Goal: Task Accomplishment & Management: Manage account settings

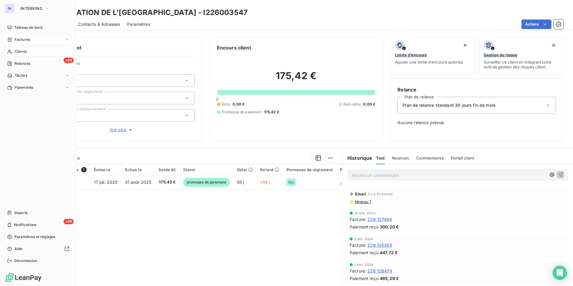
click at [17, 37] on div "Factures" at bounding box center [38, 40] width 67 height 10
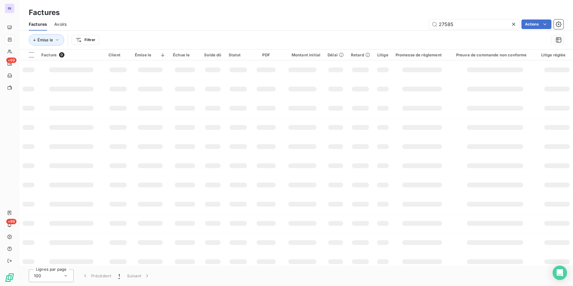
drag, startPoint x: 442, startPoint y: 26, endPoint x: 418, endPoint y: 26, distance: 23.7
click at [420, 26] on div "27585 Actions" at bounding box center [318, 24] width 489 height 10
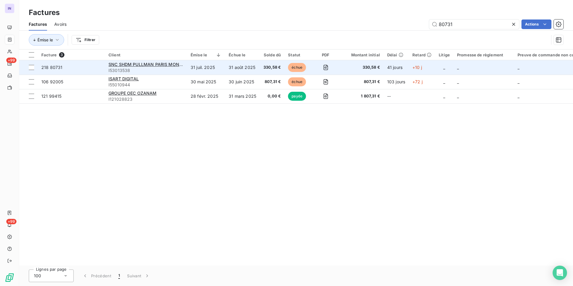
type input "80731"
click at [221, 67] on td "31 juil. 2025" at bounding box center [206, 67] width 38 height 14
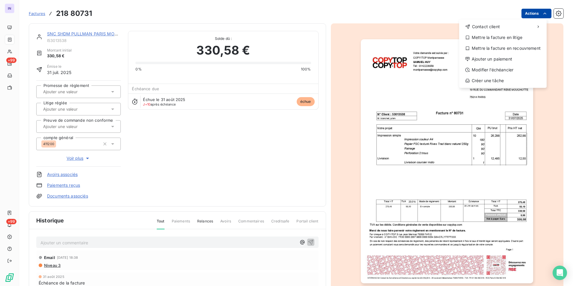
click at [519, 15] on html "IN +99 +99 Factures [PHONE_NUMBER] Actions Contact client Mettre la facture en …" at bounding box center [286, 143] width 573 height 286
click at [493, 56] on div "Ajouter un paiement" at bounding box center [502, 59] width 83 height 10
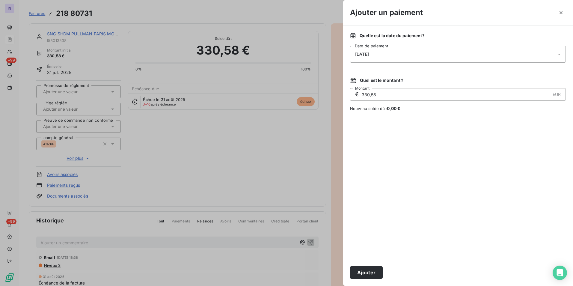
click at [406, 57] on div "[DATE]" at bounding box center [458, 54] width 216 height 17
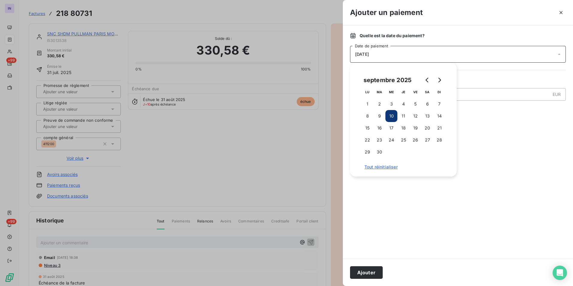
click at [362, 132] on td "15" at bounding box center [367, 128] width 12 height 12
click at [367, 127] on button "15" at bounding box center [367, 128] width 12 height 12
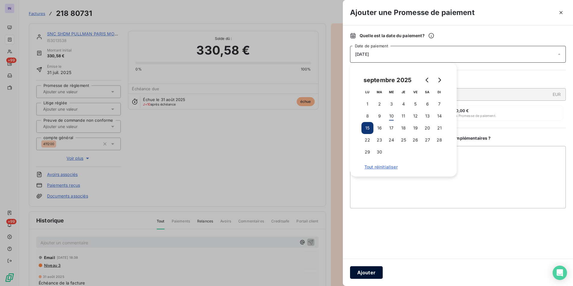
drag, startPoint x: 362, startPoint y: 269, endPoint x: 272, endPoint y: 222, distance: 101.0
click at [360, 268] on button "Ajouter" at bounding box center [366, 272] width 33 height 13
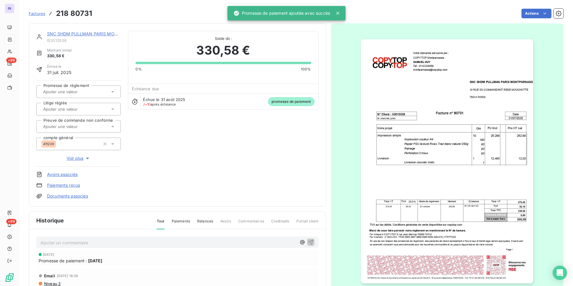
click at [79, 93] on input "text" at bounding box center [73, 91] width 60 height 5
click at [84, 109] on div "Oui" at bounding box center [82, 108] width 68 height 10
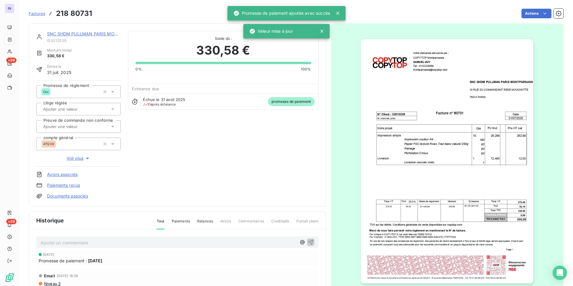
click at [77, 32] on link "SNC SHDM PULLMAN PARIS MONTPARNASSE" at bounding box center [95, 33] width 96 height 5
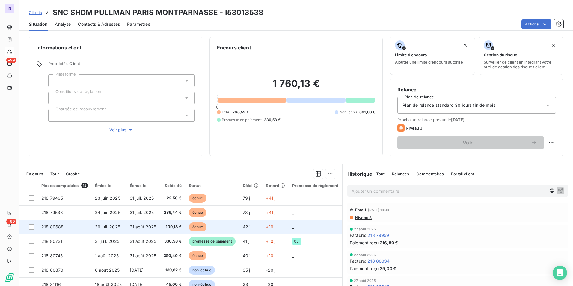
click at [115, 224] on span "30 juil. 2025" at bounding box center [107, 226] width 25 height 5
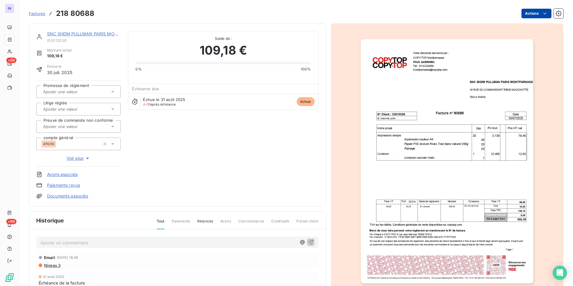
click at [517, 12] on html "IN +99 +99 Factures 218 80688 Actions SNC SHDM PULLMAN PARIS MONTPARNASSE I5301…" at bounding box center [286, 143] width 573 height 286
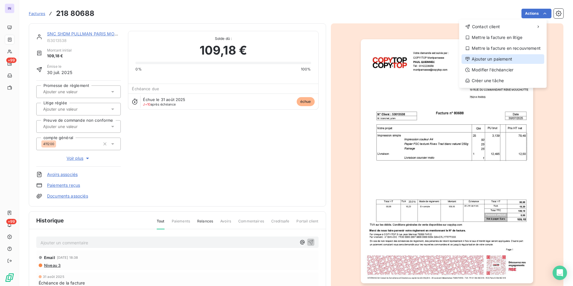
click at [483, 58] on div "Ajouter un paiement" at bounding box center [502, 59] width 83 height 10
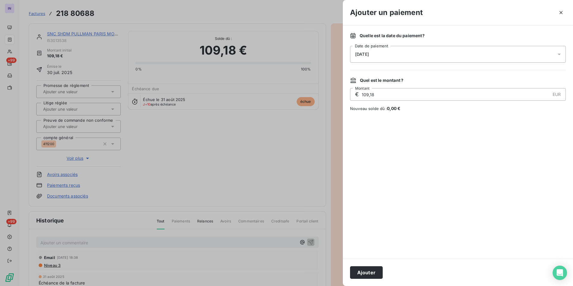
click at [437, 60] on div "[DATE]" at bounding box center [458, 54] width 216 height 17
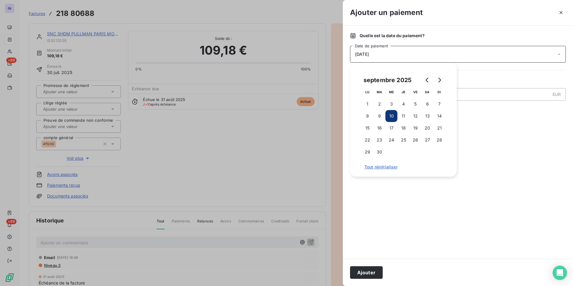
drag, startPoint x: 365, startPoint y: 127, endPoint x: 361, endPoint y: 139, distance: 12.3
click at [365, 127] on button "15" at bounding box center [367, 128] width 12 height 12
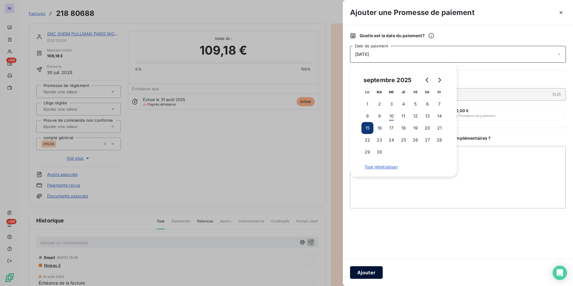
drag, startPoint x: 367, startPoint y: 273, endPoint x: 243, endPoint y: 178, distance: 156.4
click at [367, 273] on button "Ajouter" at bounding box center [366, 272] width 33 height 13
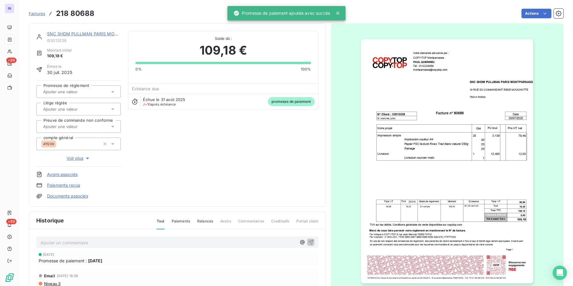
click at [80, 95] on div at bounding box center [75, 92] width 68 height 8
click at [81, 108] on div "Oui" at bounding box center [82, 108] width 68 height 10
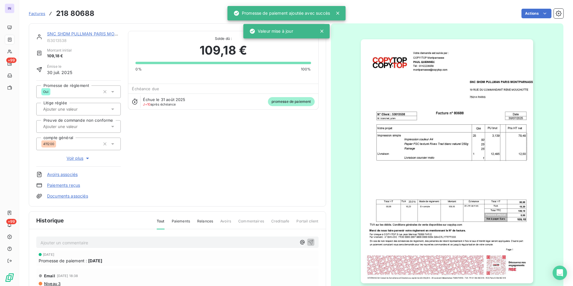
click at [86, 34] on link "SNC SHDM PULLMAN PARIS MONTPARNASSE" at bounding box center [95, 33] width 96 height 5
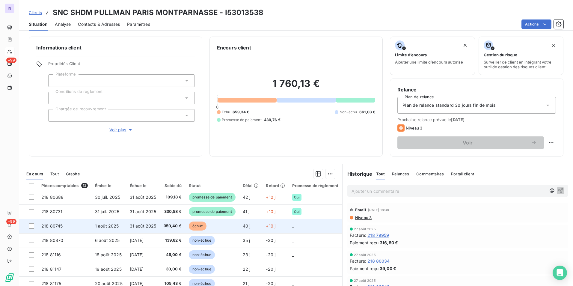
scroll to position [30, 0]
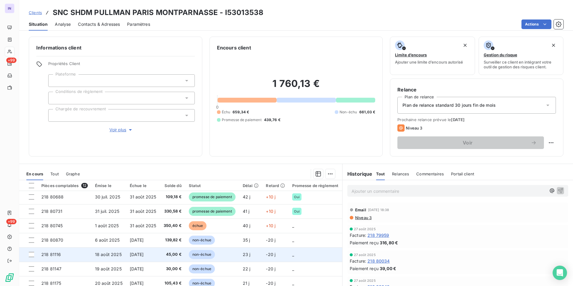
click at [86, 257] on td "218 81116" at bounding box center [65, 254] width 54 height 14
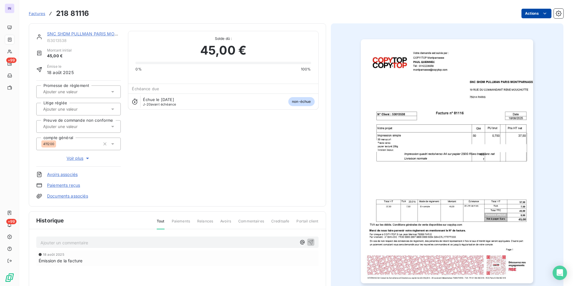
click at [529, 12] on html "IN +99 +99 Factures 218 81116 Actions SNC SHDM PULLMAN PARIS MONTPARNASSE I5301…" at bounding box center [286, 143] width 573 height 286
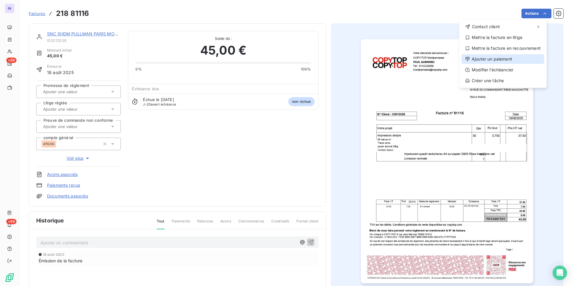
click at [499, 58] on div "Ajouter un paiement" at bounding box center [502, 59] width 83 height 10
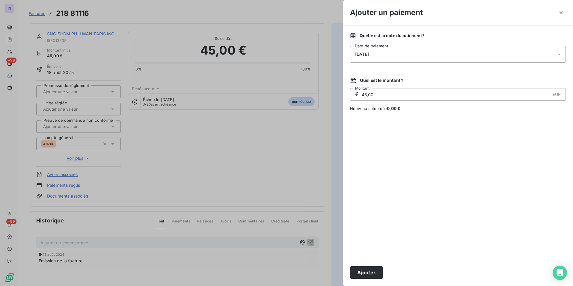
click at [399, 59] on div "[DATE]" at bounding box center [458, 54] width 216 height 17
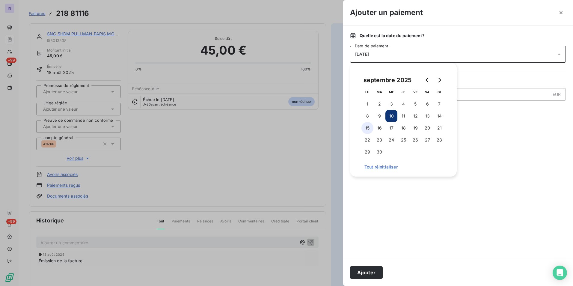
click at [365, 129] on button "15" at bounding box center [367, 128] width 12 height 12
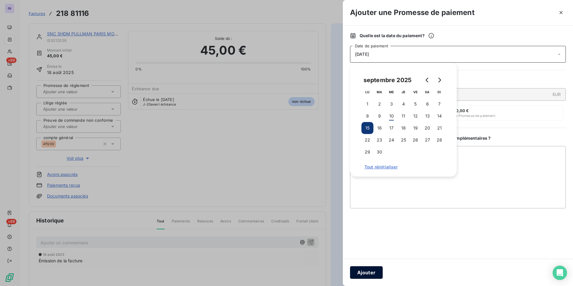
click at [357, 274] on button "Ajouter" at bounding box center [366, 272] width 33 height 13
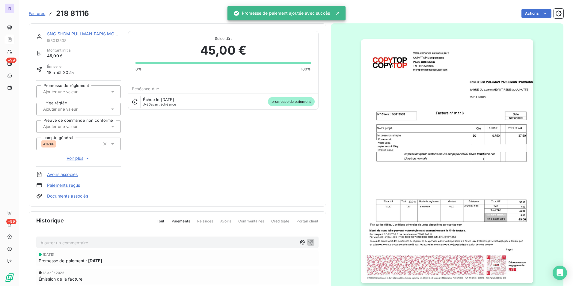
click at [89, 94] on div at bounding box center [75, 92] width 68 height 8
click at [93, 107] on div "Oui" at bounding box center [82, 108] width 68 height 10
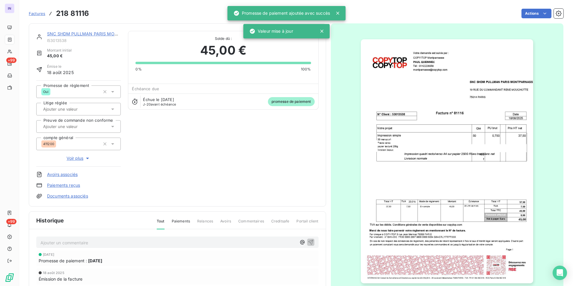
click at [95, 33] on link "SNC SHDM PULLMAN PARIS MONTPARNASSE" at bounding box center [95, 33] width 96 height 5
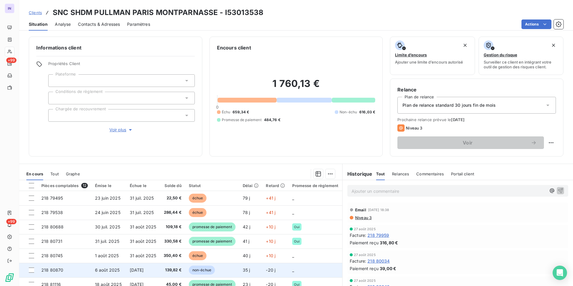
click at [113, 272] on span "6 août 2025" at bounding box center [107, 269] width 25 height 5
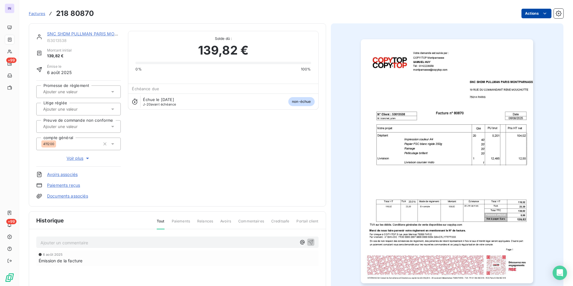
click at [535, 13] on html "IN +99 +99 Factures 218 80870 Actions SNC SHDM PULLMAN PARIS MONTPARNASSE I5301…" at bounding box center [286, 143] width 573 height 286
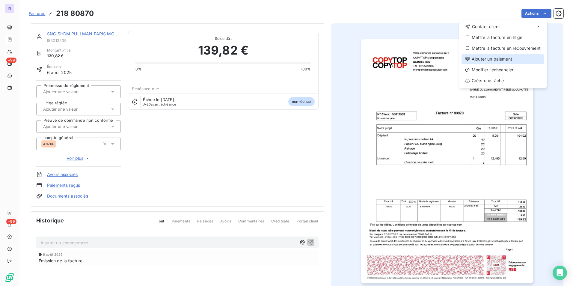
click at [499, 55] on div "Ajouter un paiement" at bounding box center [502, 59] width 83 height 10
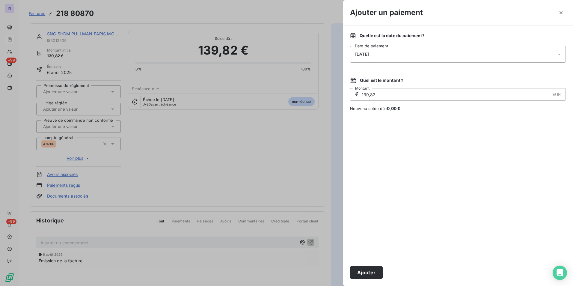
click at [410, 51] on div "[DATE]" at bounding box center [458, 54] width 216 height 17
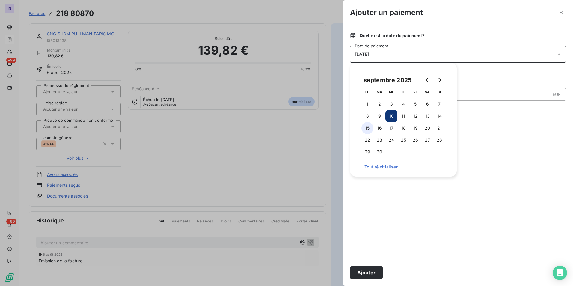
click at [368, 125] on button "15" at bounding box center [367, 128] width 12 height 12
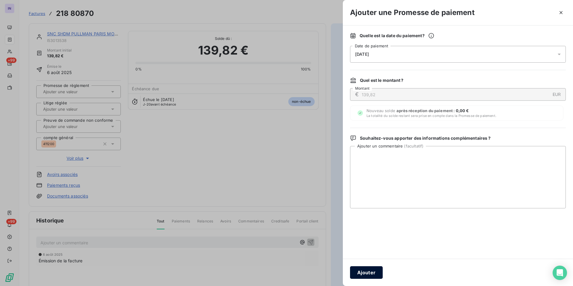
click at [369, 270] on button "Ajouter" at bounding box center [366, 272] width 33 height 13
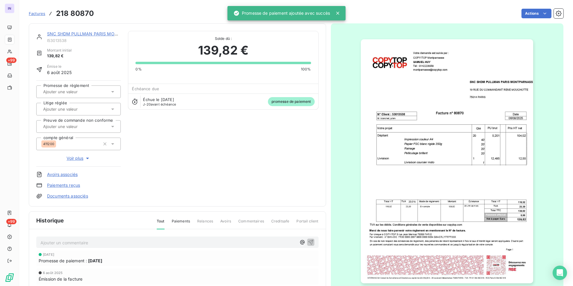
click at [96, 93] on div at bounding box center [75, 92] width 68 height 8
click at [91, 105] on div "Oui" at bounding box center [82, 108] width 68 height 10
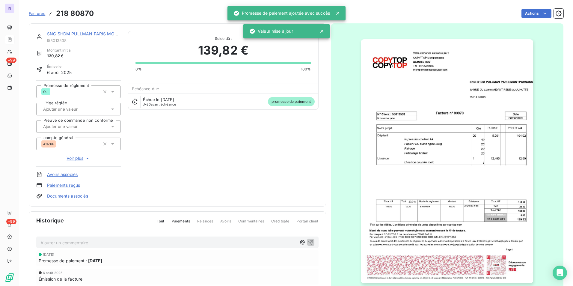
click at [92, 34] on link "SNC SHDM PULLMAN PARIS MONTPARNASSE" at bounding box center [95, 33] width 96 height 5
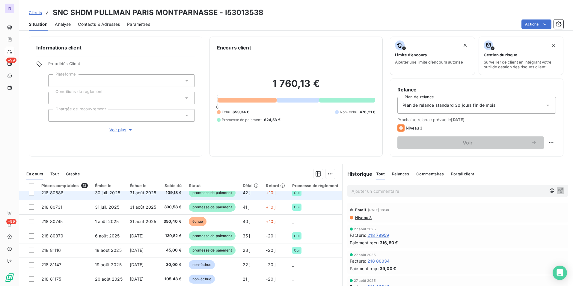
scroll to position [60, 0]
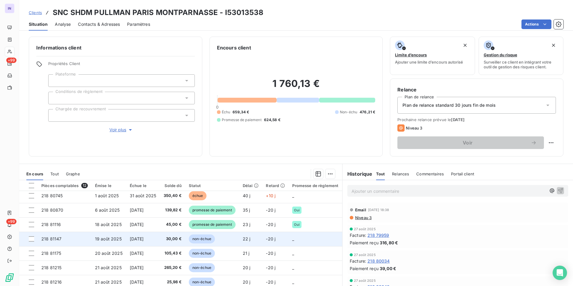
click at [109, 238] on span "19 août 2025" at bounding box center [108, 238] width 27 height 5
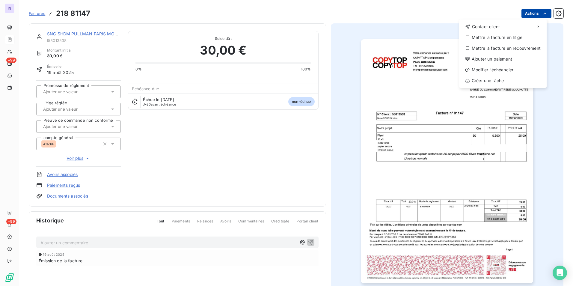
click at [520, 13] on html "IN +99 +99 Factures [PHONE_NUMBER] Actions Contact client Mettre la facture en …" at bounding box center [286, 143] width 573 height 286
click at [502, 58] on div "Ajouter un paiement" at bounding box center [502, 59] width 83 height 10
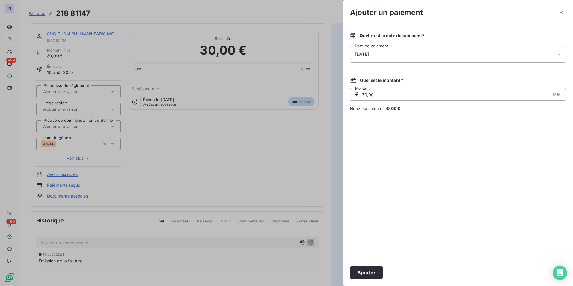
click at [412, 53] on div "[DATE]" at bounding box center [458, 54] width 216 height 17
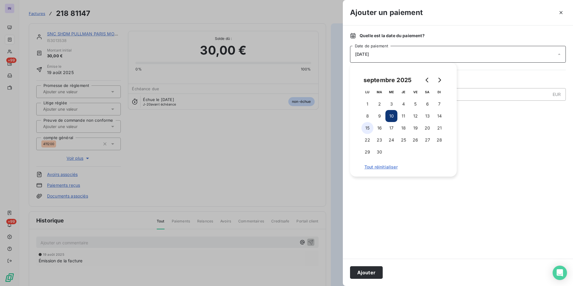
click at [370, 131] on button "15" at bounding box center [367, 128] width 12 height 12
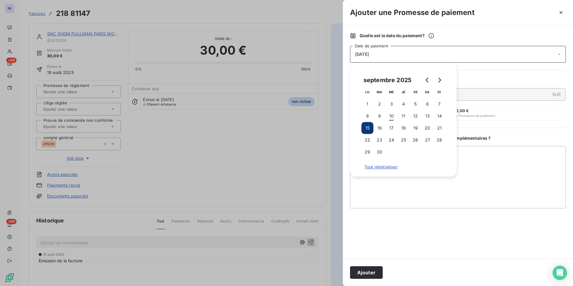
drag, startPoint x: 372, startPoint y: 271, endPoint x: 273, endPoint y: 214, distance: 114.1
click at [371, 270] on button "Ajouter" at bounding box center [366, 272] width 33 height 13
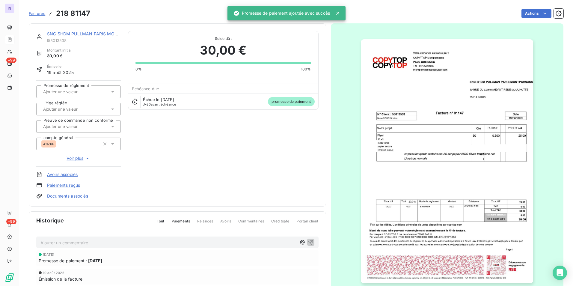
click at [92, 88] on div at bounding box center [75, 92] width 68 height 8
click at [89, 108] on div "Oui" at bounding box center [82, 108] width 68 height 10
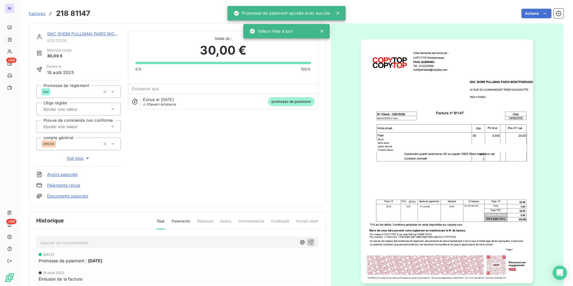
click at [96, 32] on link "SNC SHDM PULLMAN PARIS MONTPARNASSE" at bounding box center [95, 33] width 96 height 5
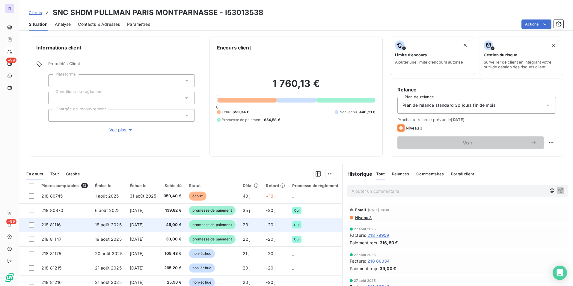
scroll to position [60, 0]
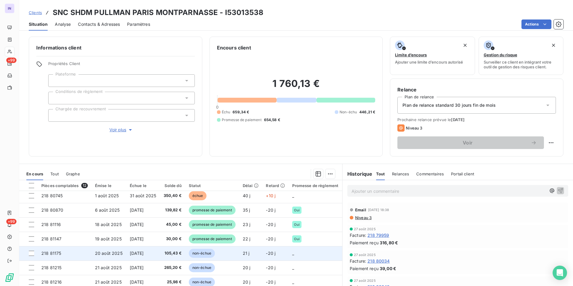
click at [133, 252] on span "[DATE]" at bounding box center [137, 252] width 14 height 5
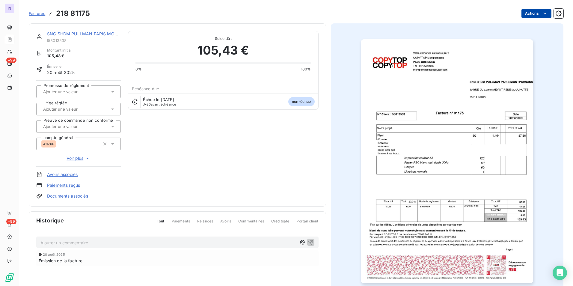
click at [524, 13] on html "IN +99 +99 Factures 218 81175 Actions SNC SHDM PULLMAN PARIS MONTPARNASSE I5301…" at bounding box center [286, 143] width 573 height 286
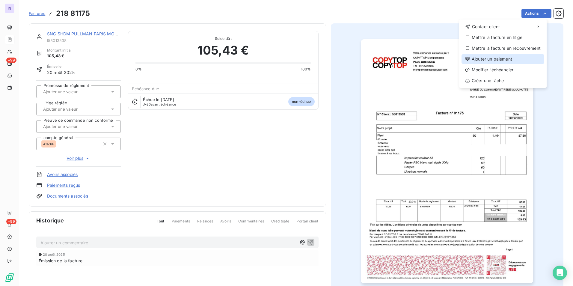
click at [494, 58] on div "Ajouter un paiement" at bounding box center [502, 59] width 83 height 10
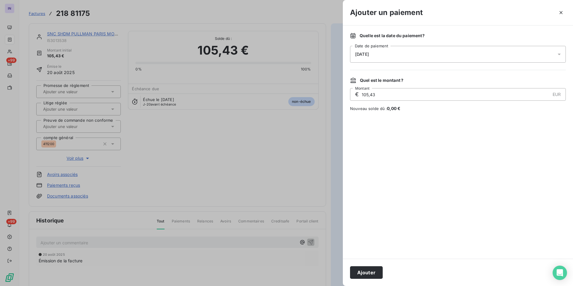
click at [442, 56] on div "[DATE]" at bounding box center [458, 54] width 216 height 17
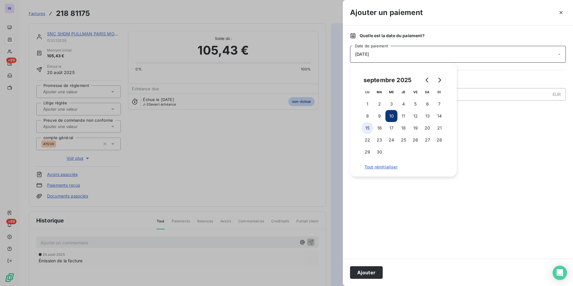
click at [370, 128] on button "15" at bounding box center [367, 128] width 12 height 12
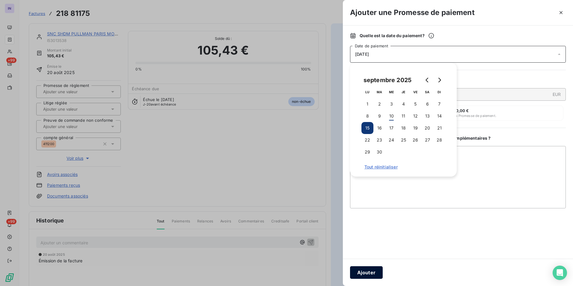
click at [371, 270] on button "Ajouter" at bounding box center [366, 272] width 33 height 13
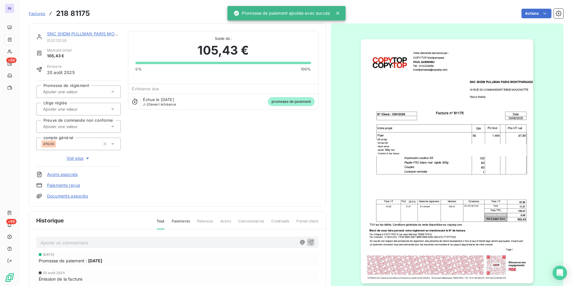
click at [91, 94] on input "text" at bounding box center [73, 91] width 60 height 5
click at [87, 108] on div "Oui" at bounding box center [82, 108] width 68 height 10
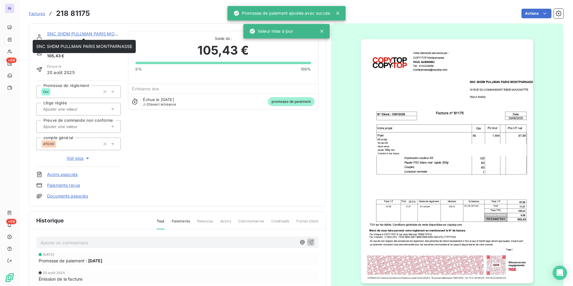
click at [96, 34] on link "SNC SHDM PULLMAN PARIS MONTPARNASSE" at bounding box center [95, 33] width 96 height 5
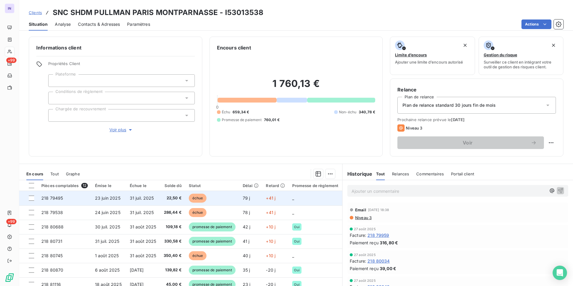
click at [122, 201] on td "23 juin 2025" at bounding box center [108, 198] width 35 height 14
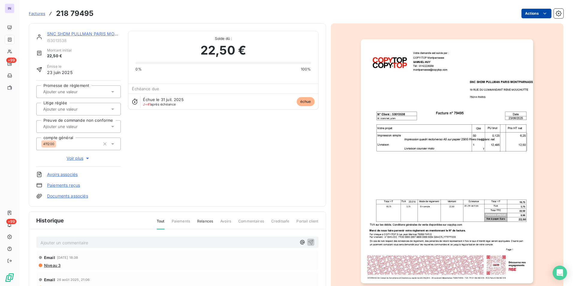
click at [527, 15] on html "IN +99 +99 Factures 218 79495 Actions SNC SHDM PULLMAN PARIS MONTPARNASSE I5301…" at bounding box center [286, 143] width 573 height 286
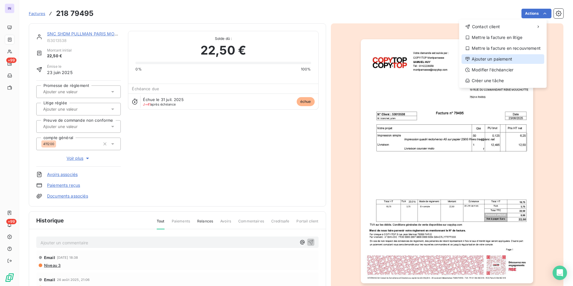
click at [495, 58] on div "Ajouter un paiement" at bounding box center [502, 59] width 83 height 10
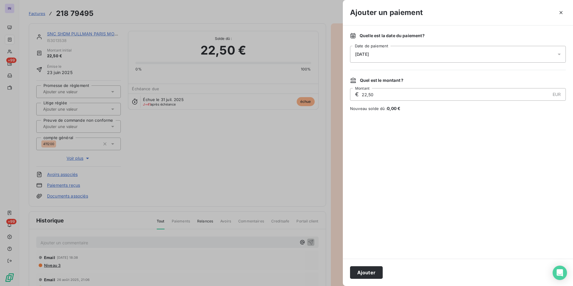
click at [367, 54] on span "[DATE]" at bounding box center [362, 54] width 14 height 5
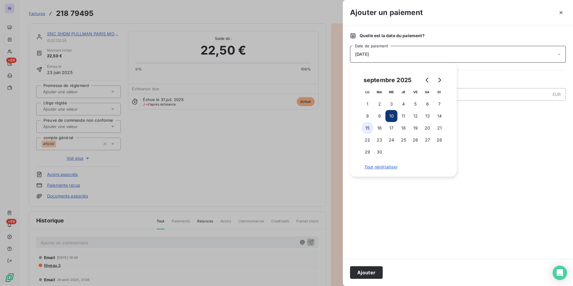
click at [367, 127] on button "15" at bounding box center [367, 128] width 12 height 12
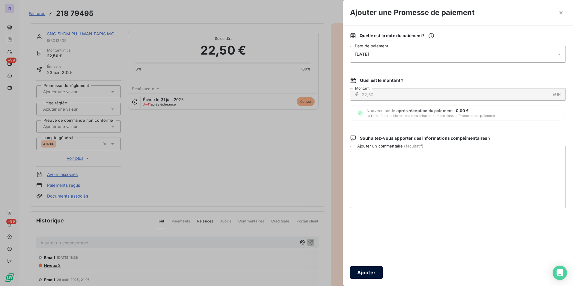
click at [363, 269] on button "Ajouter" at bounding box center [366, 272] width 33 height 13
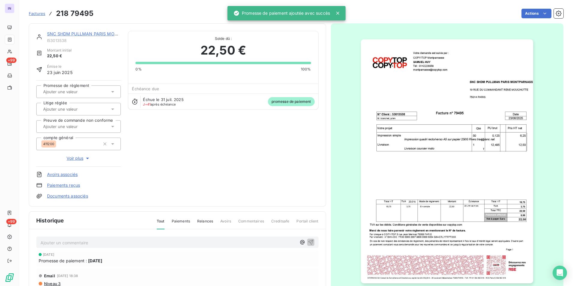
click at [92, 92] on input "text" at bounding box center [73, 91] width 60 height 5
click at [91, 105] on div "Oui" at bounding box center [82, 108] width 68 height 10
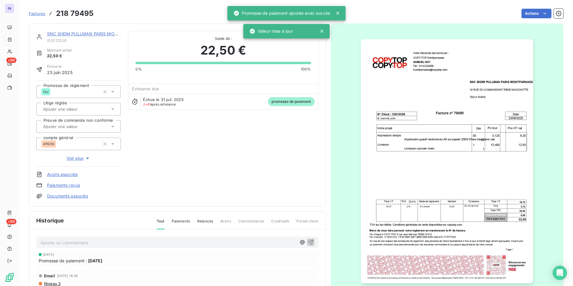
click at [98, 34] on link "SNC SHDM PULLMAN PARIS MONTPARNASSE" at bounding box center [95, 33] width 96 height 5
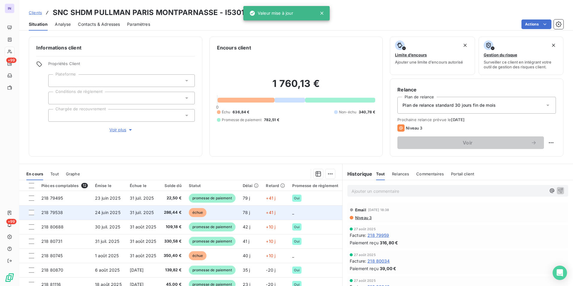
click at [102, 210] on span "24 juin 2025" at bounding box center [107, 212] width 25 height 5
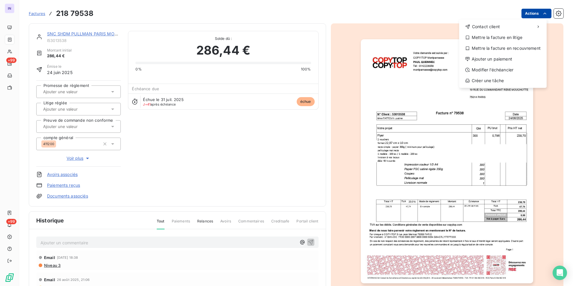
click at [526, 13] on html "IN +99 +99 Factures [PHONE_NUMBER] Actions Contact client Mettre la facture en …" at bounding box center [286, 143] width 573 height 286
click at [497, 62] on div "Ajouter un paiement" at bounding box center [502, 59] width 83 height 10
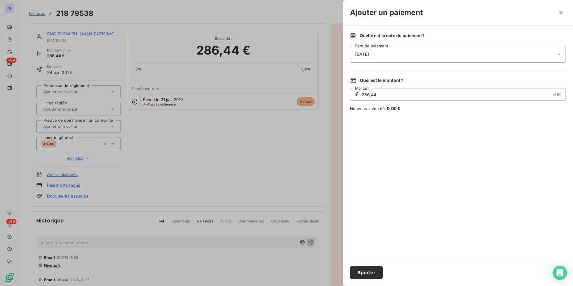
click at [373, 51] on div "[DATE]" at bounding box center [458, 54] width 216 height 17
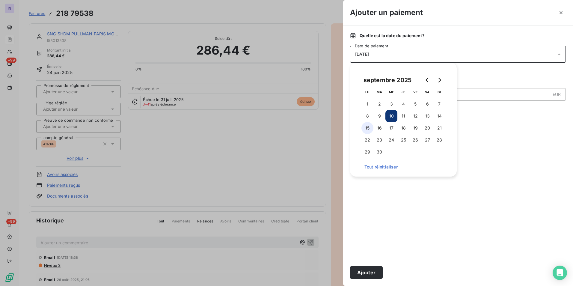
click at [371, 129] on button "15" at bounding box center [367, 128] width 12 height 12
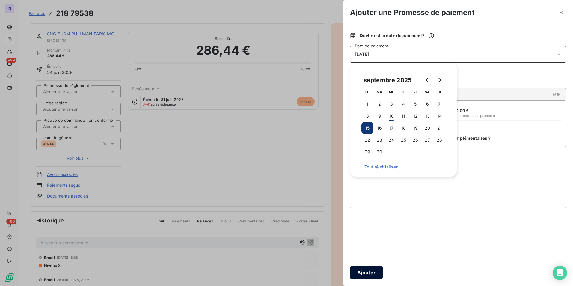
click at [371, 271] on button "Ajouter" at bounding box center [366, 272] width 33 height 13
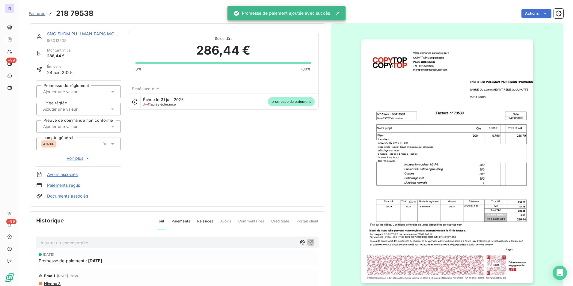
drag, startPoint x: 93, startPoint y: 91, endPoint x: 93, endPoint y: 98, distance: 7.2
click at [93, 93] on div at bounding box center [75, 92] width 68 height 8
click at [88, 109] on div "Oui" at bounding box center [82, 108] width 68 height 10
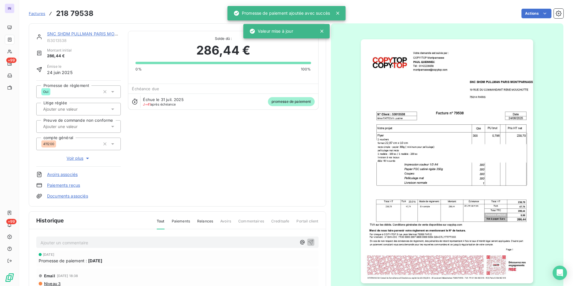
drag, startPoint x: 82, startPoint y: 35, endPoint x: 82, endPoint y: 44, distance: 9.6
click at [82, 35] on link "SNC SHDM PULLMAN PARIS MONTPARNASSE" at bounding box center [95, 33] width 96 height 5
